Goal: Use online tool/utility: Utilize a website feature to perform a specific function

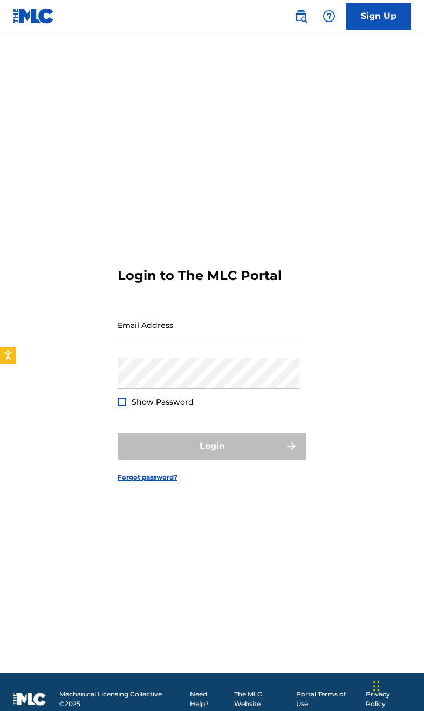
click at [273, 340] on input "Email Address" at bounding box center [209, 324] width 182 height 31
click at [212, 459] on button "Login" at bounding box center [212, 445] width 189 height 27
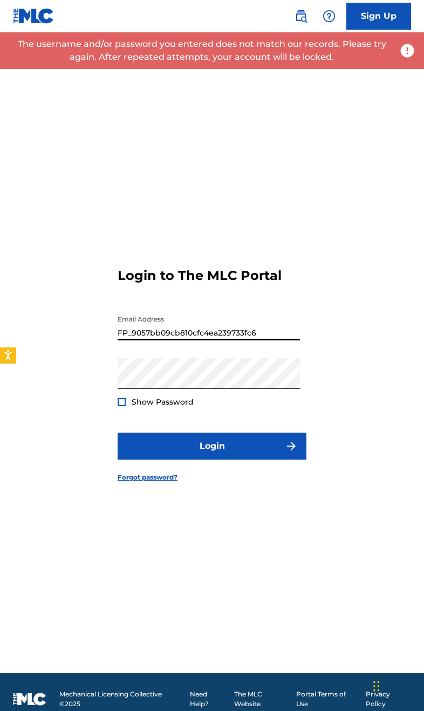
click at [168, 340] on input "FP_9057bb09cb810cfc4ea239733fc6" at bounding box center [209, 324] width 182 height 31
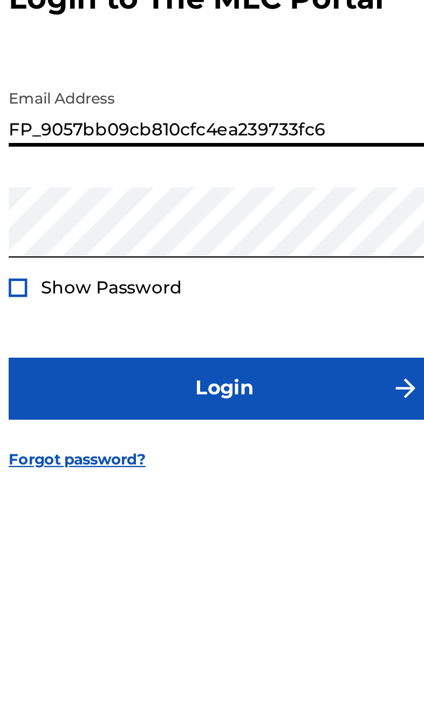
click at [118, 309] on input "FP_9057bb09cb810cfc4ea239733fc6" at bounding box center [209, 324] width 182 height 31
type input "[EMAIL_ADDRESS][DOMAIN_NAME]"
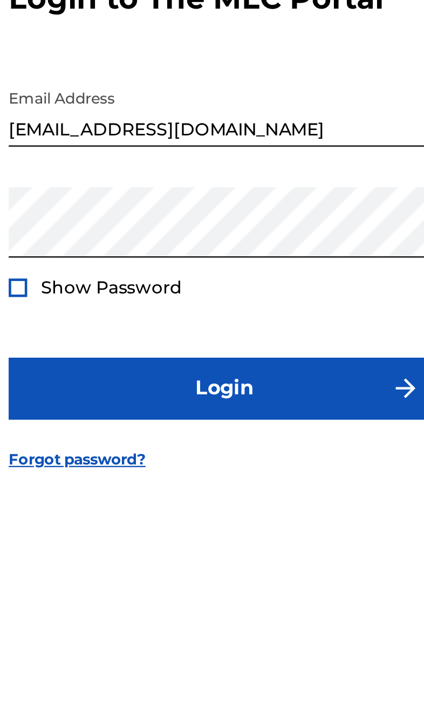
click at [158, 432] on button "Login" at bounding box center [212, 445] width 189 height 27
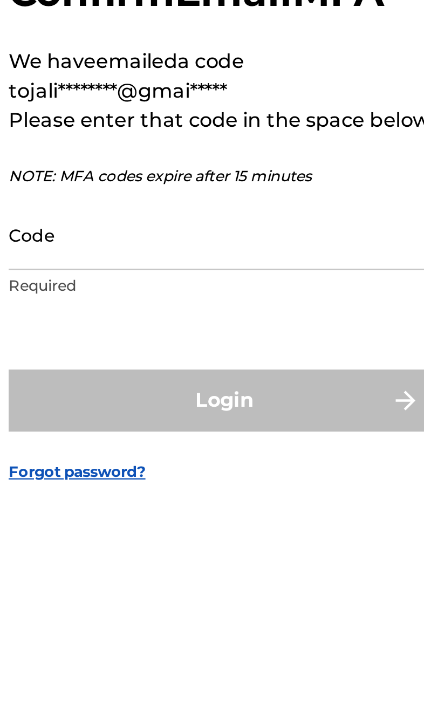
click at [118, 363] on input "Code" at bounding box center [209, 378] width 182 height 31
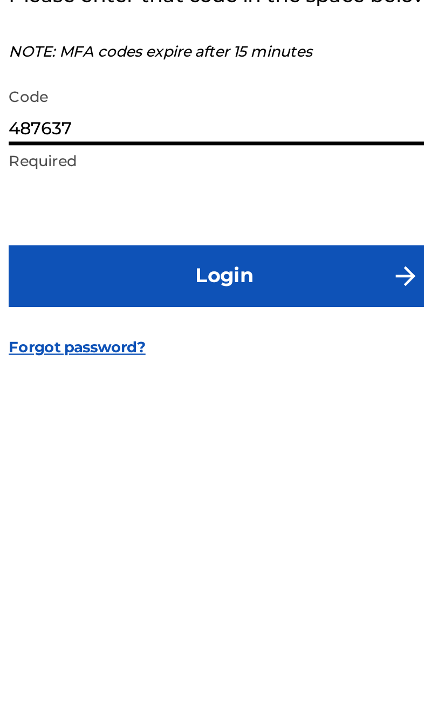
type input "487637"
click at [118, 438] on button "Login" at bounding box center [212, 451] width 189 height 27
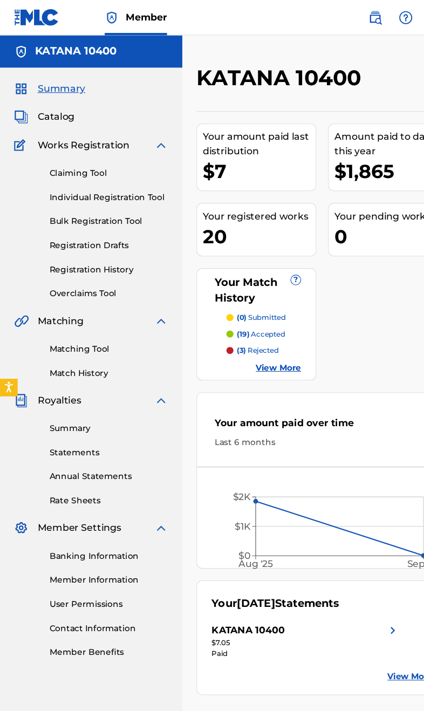
click at [67, 315] on link "Matching Tool" at bounding box center [99, 319] width 109 height 11
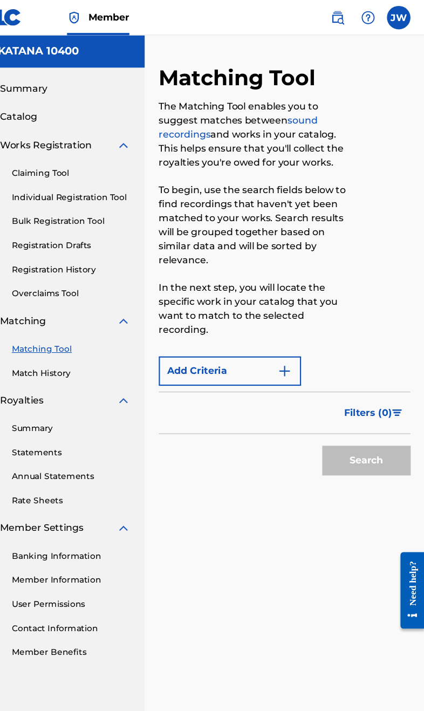
click at [180, 338] on button "Add Criteria" at bounding box center [245, 340] width 130 height 27
click at [45, 324] on link "Matching Tool" at bounding box center [99, 319] width 109 height 11
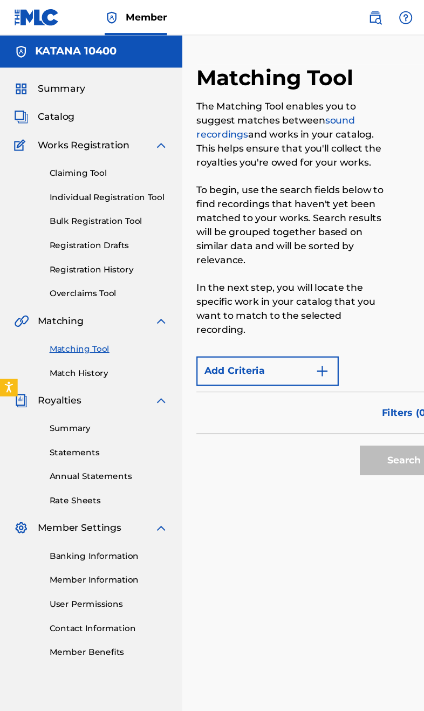
click at [293, 340] on img "Search Form" at bounding box center [295, 340] width 13 height 13
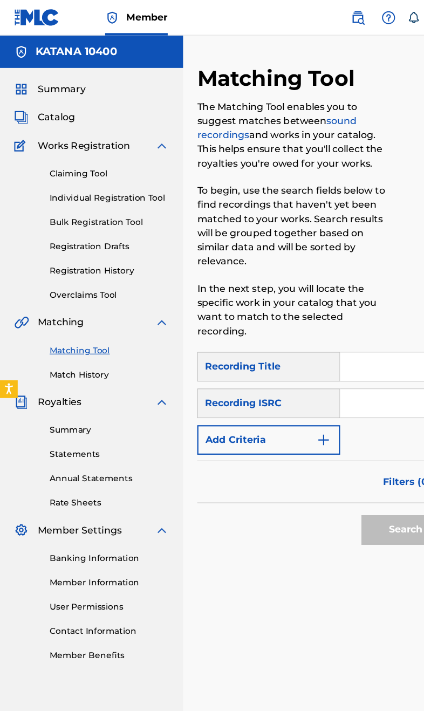
click at [359, 327] on input "Search Form" at bounding box center [361, 335] width 100 height 26
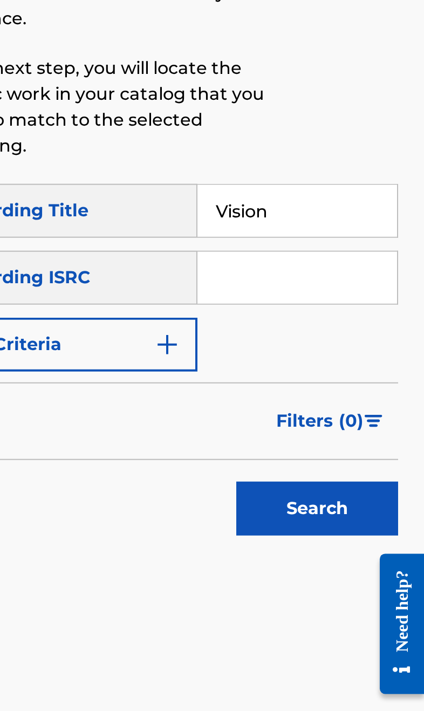
type input "Vision"
click at [311, 355] on input "Search Form" at bounding box center [361, 368] width 100 height 26
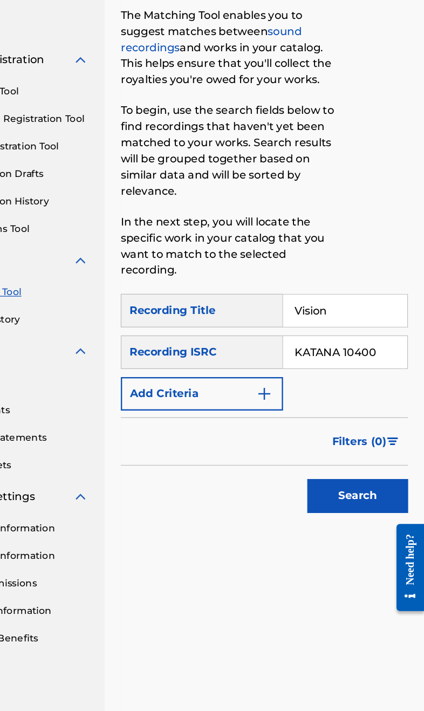
click at [311, 355] on input "KATANA 10400" at bounding box center [361, 368] width 100 height 26
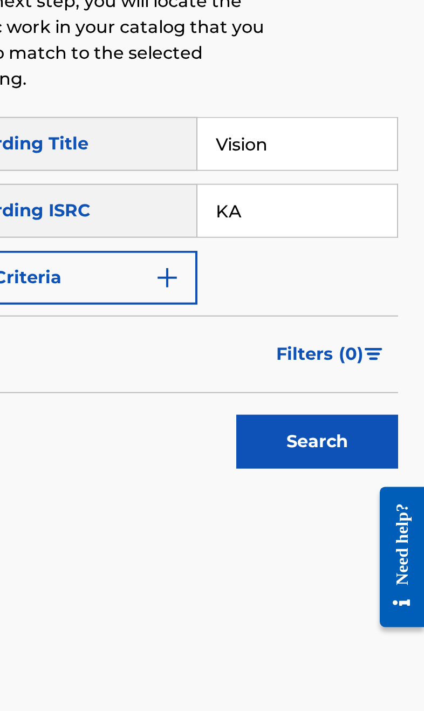
type input "K"
click at [289, 395] on img "Search Form" at bounding box center [295, 401] width 13 height 13
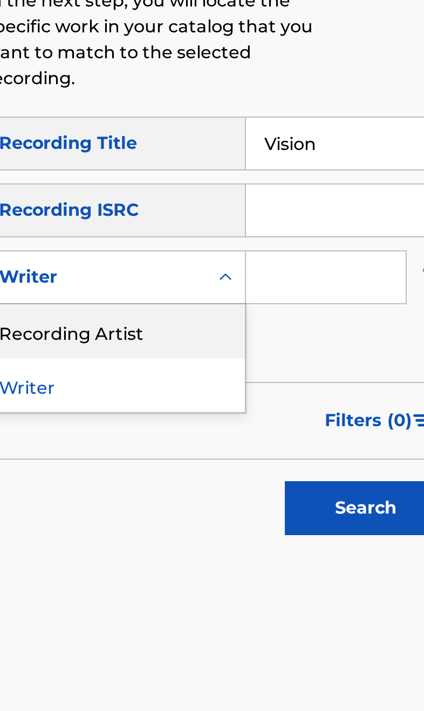
click at [181, 415] on div "Recording Artist" at bounding box center [245, 428] width 129 height 27
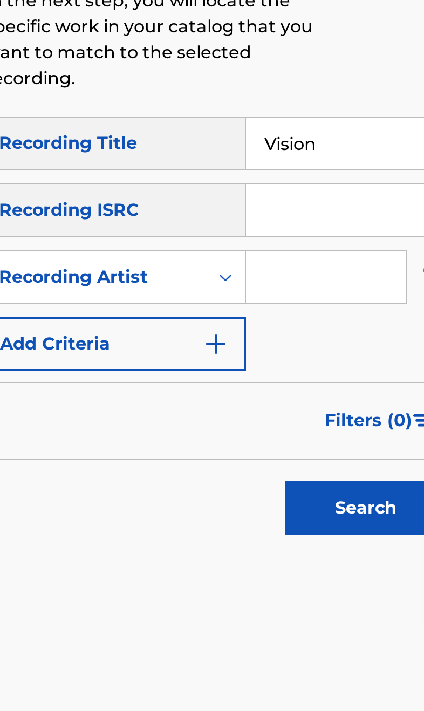
click at [311, 389] on input "Search Form" at bounding box center [351, 402] width 80 height 26
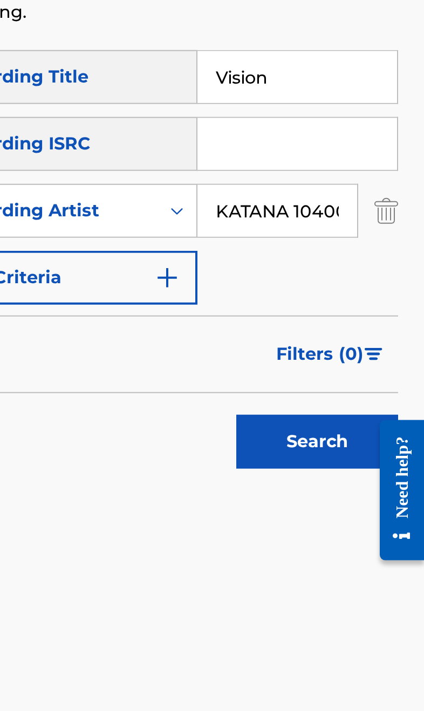
type input "KATANA 10400"
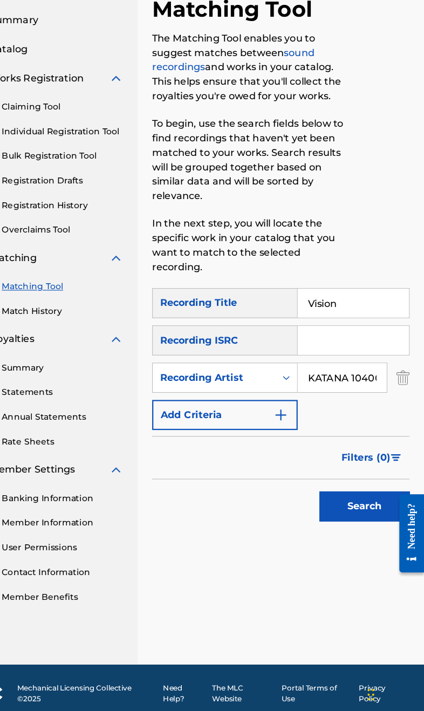
click at [330, 504] on button "Search" at bounding box center [370, 517] width 81 height 27
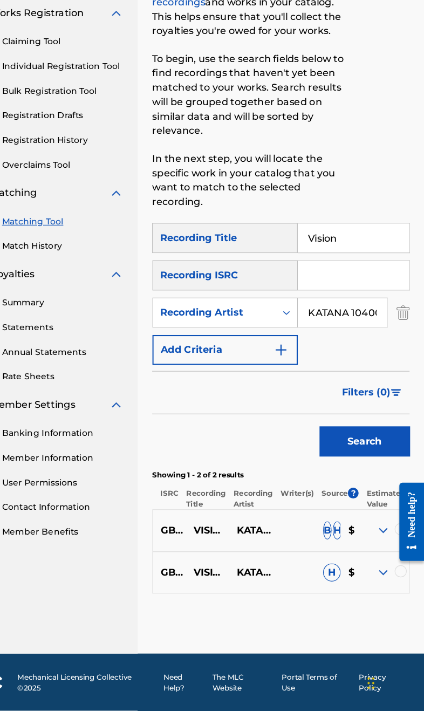
scroll to position [88, 0]
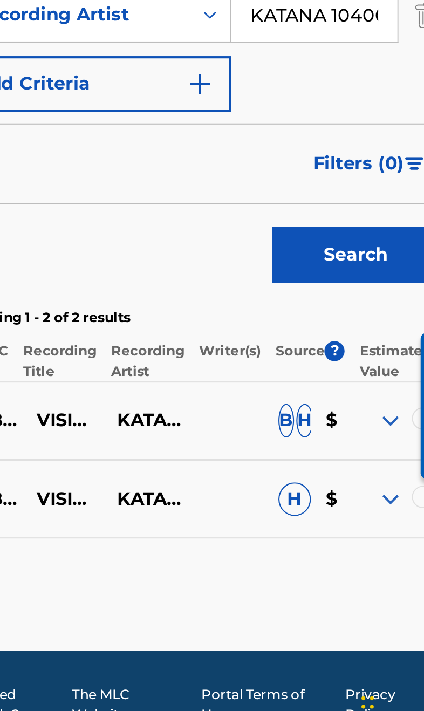
click at [381, 580] on img at bounding box center [387, 586] width 13 height 13
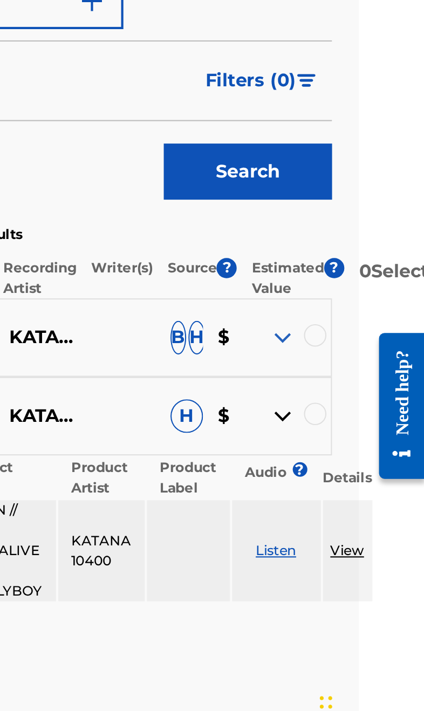
scroll to position [88, 38]
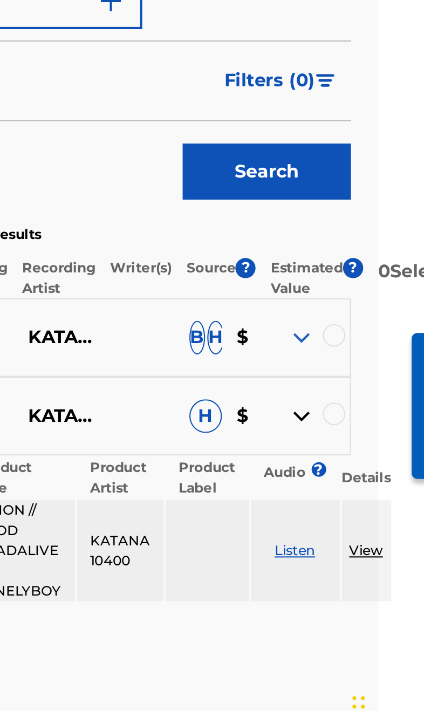
click at [342, 502] on img at bounding box center [348, 508] width 13 height 13
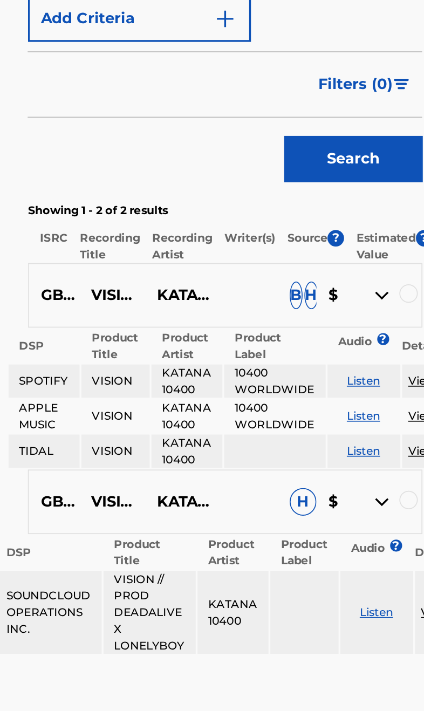
scroll to position [209, 9]
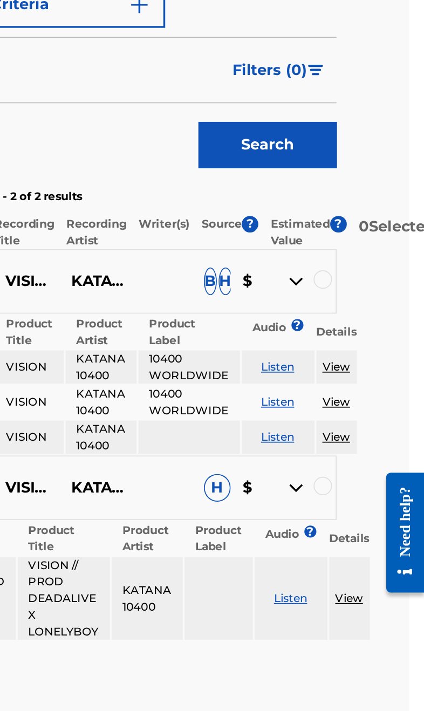
click at [380, 538] on div at bounding box center [387, 501] width 30 height 89
click at [376, 540] on div at bounding box center [387, 501] width 30 height 89
click at [368, 555] on td "View" at bounding box center [380, 579] width 24 height 49
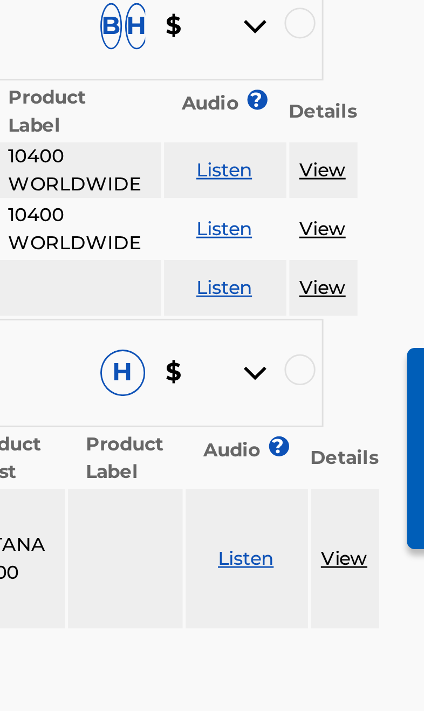
click at [368, 555] on td "View" at bounding box center [380, 579] width 24 height 49
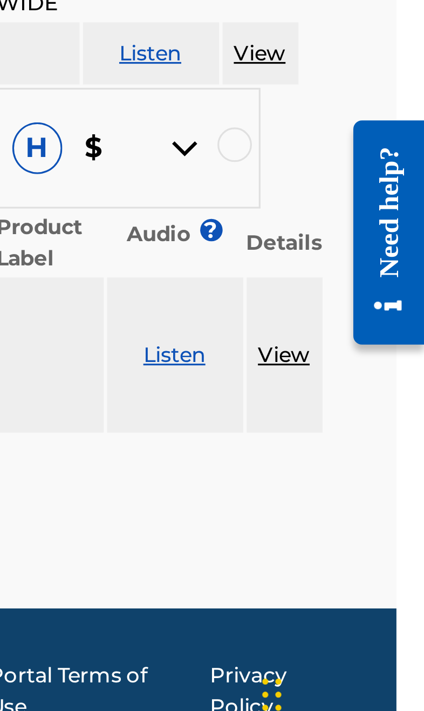
click at [330, 176] on div at bounding box center [342, 135] width 30 height 89
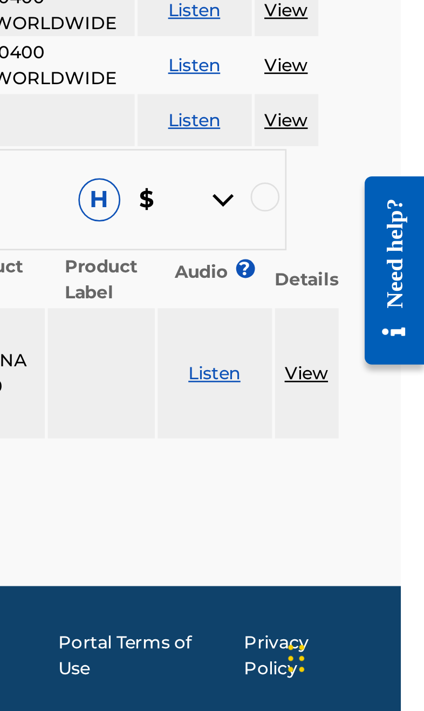
click at [344, 239] on div at bounding box center [357, 196] width 30 height 89
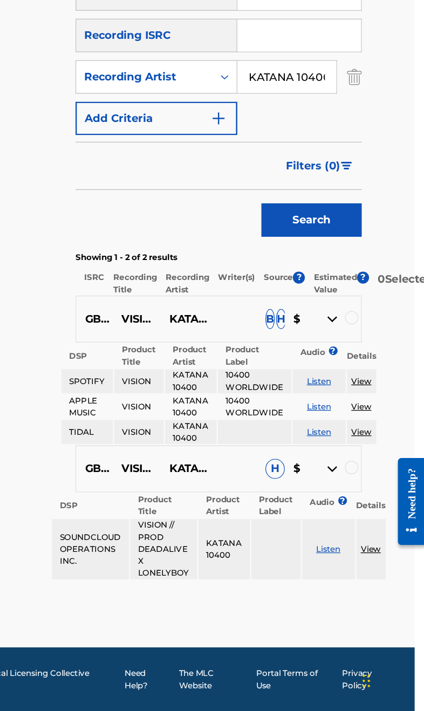
click at [364, 440] on link "View" at bounding box center [372, 444] width 16 height 8
click at [342, 388] on img at bounding box center [348, 394] width 13 height 13
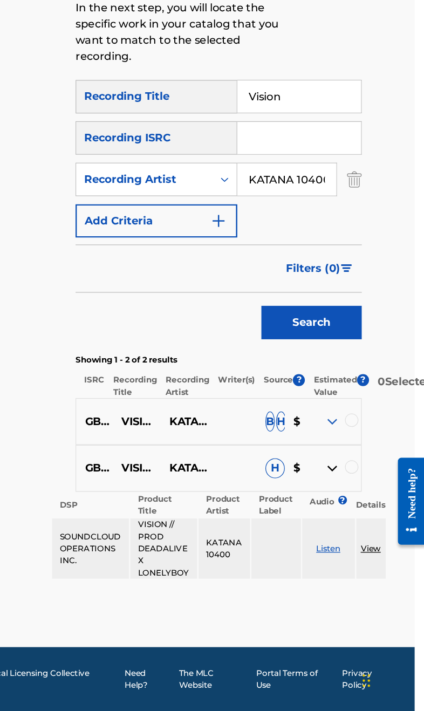
scroll to position [126, 9]
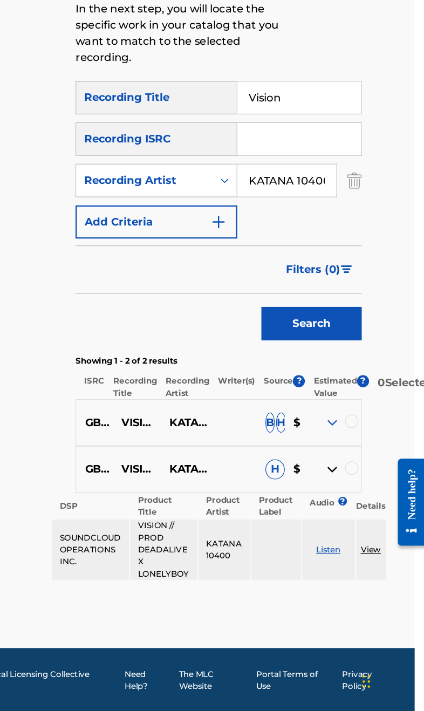
click at [388, 526] on div at bounding box center [403, 491] width 30 height 89
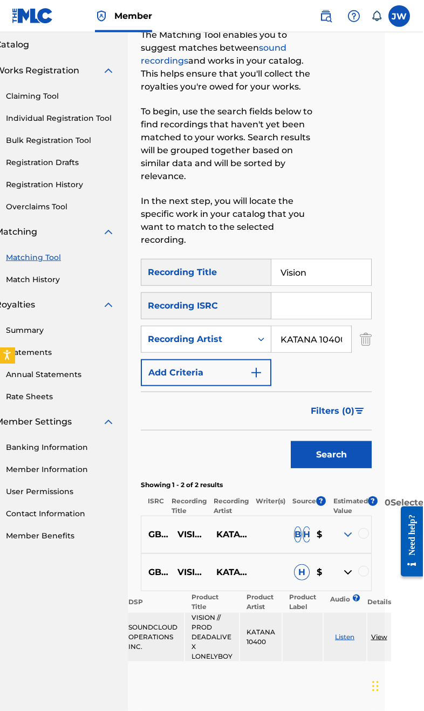
scroll to position [63, 38]
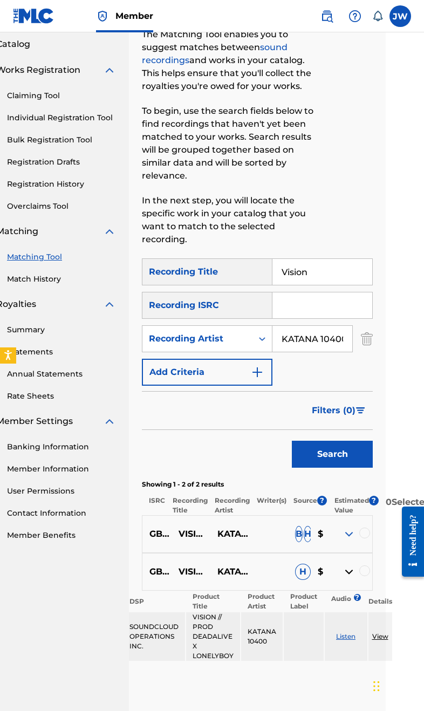
click at [388, 638] on link "View" at bounding box center [380, 636] width 16 height 8
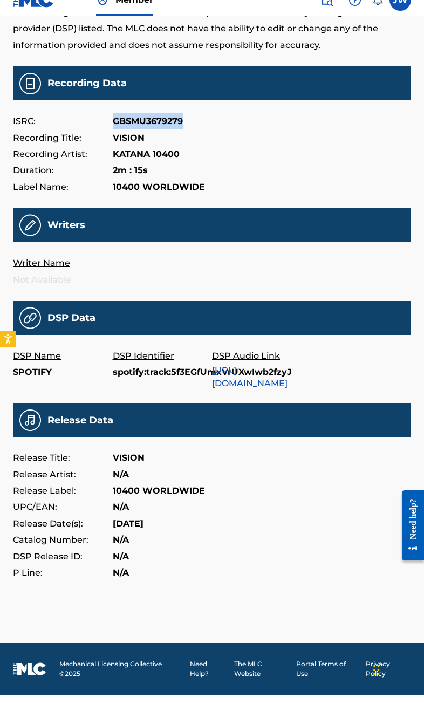
scroll to position [81, 0]
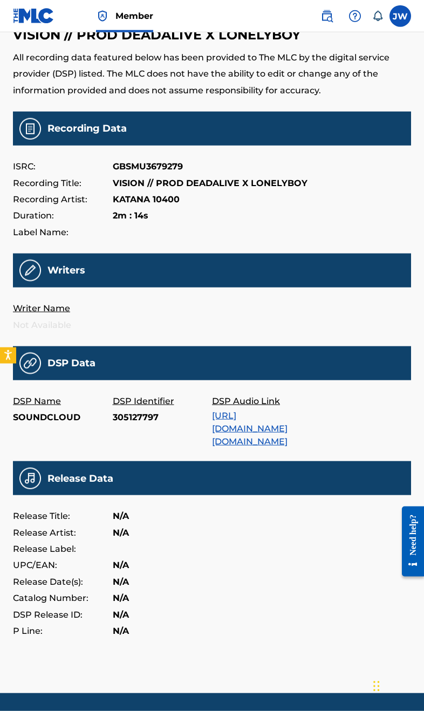
scroll to position [53, 0]
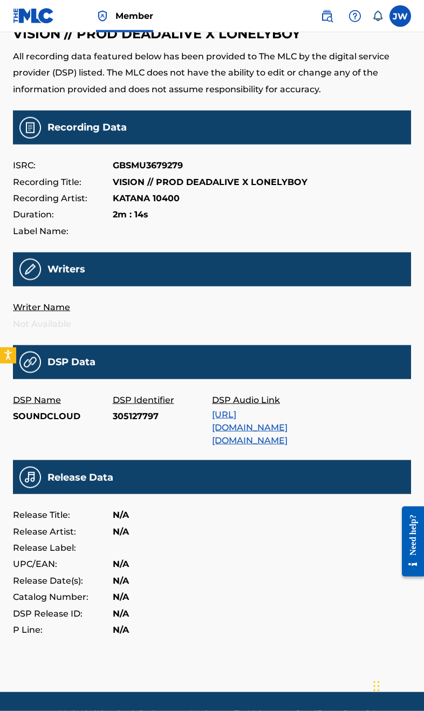
click at [287, 419] on link "https://w.soundcloud.com/player/?url=https%3A//api.soundcloud.com/tracks/305127…" at bounding box center [249, 427] width 75 height 36
